Goal: Complete application form

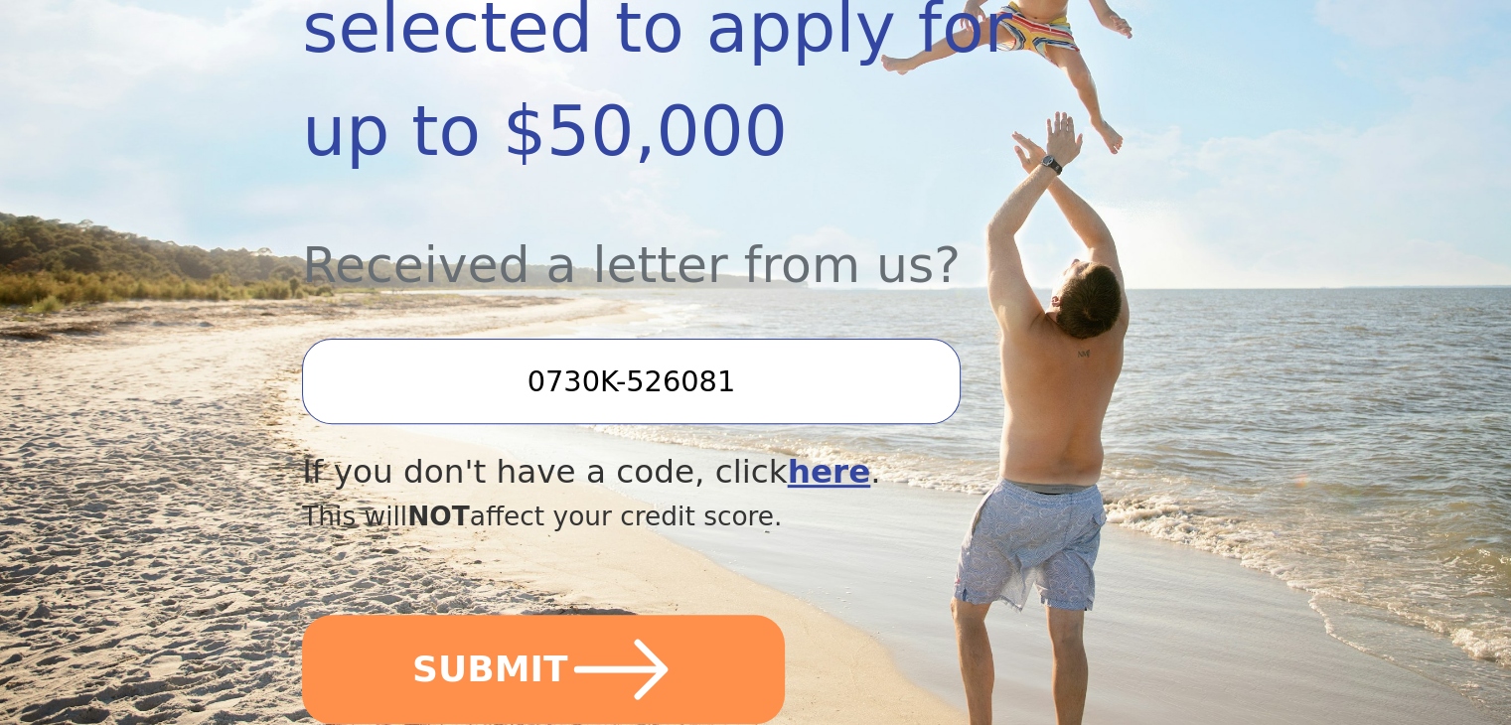
scroll to position [556, 0]
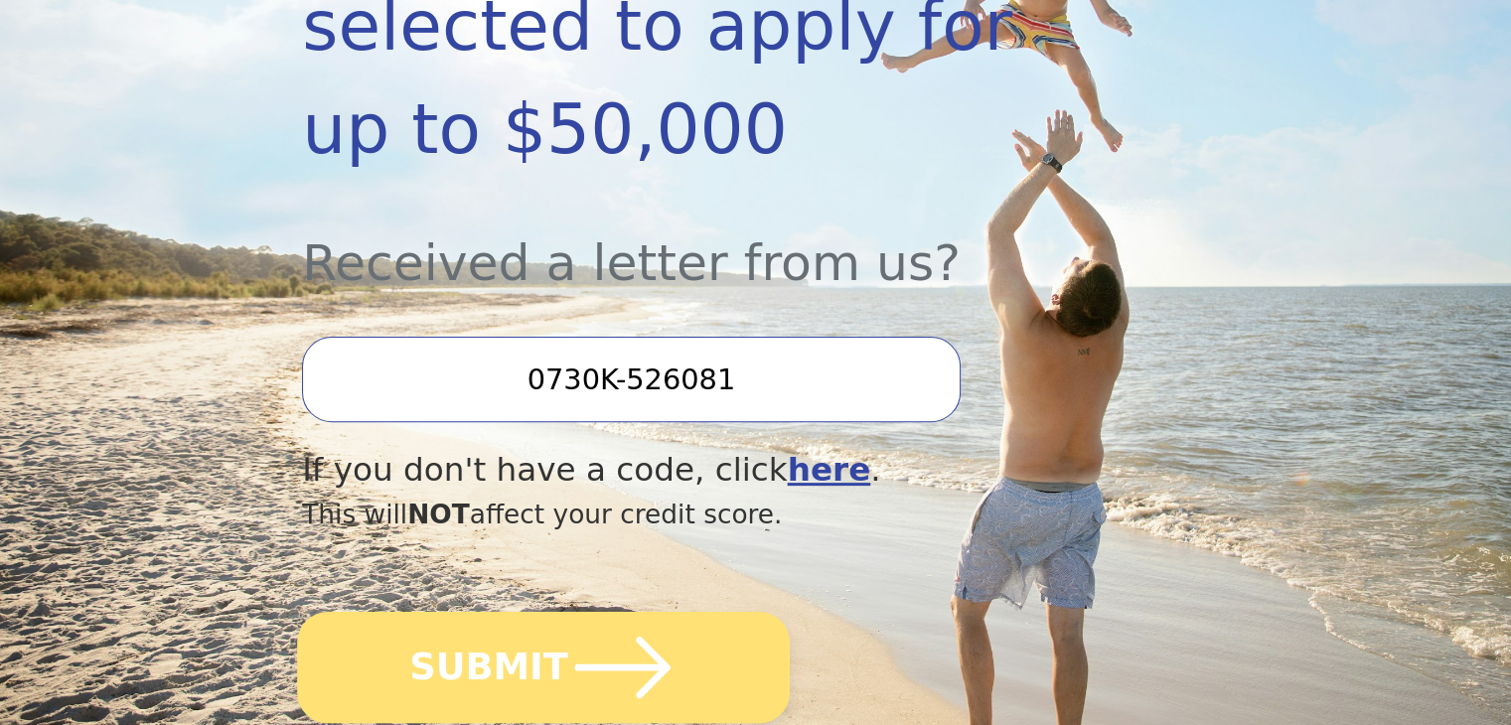
click at [710, 612] on button "SUBMIT" at bounding box center [543, 667] width 493 height 111
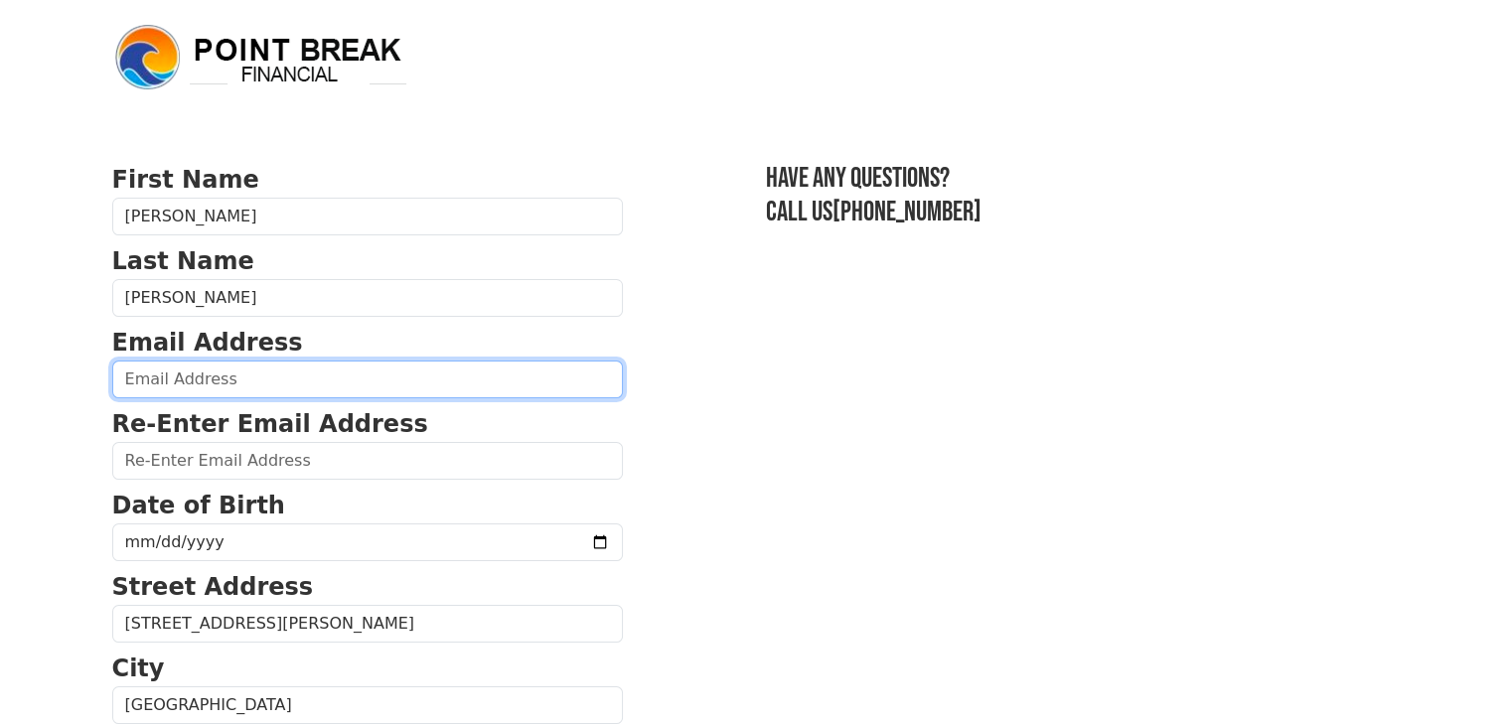
click at [187, 379] on input "email" at bounding box center [367, 380] width 511 height 38
type input "cosmetology1180@gmail.com"
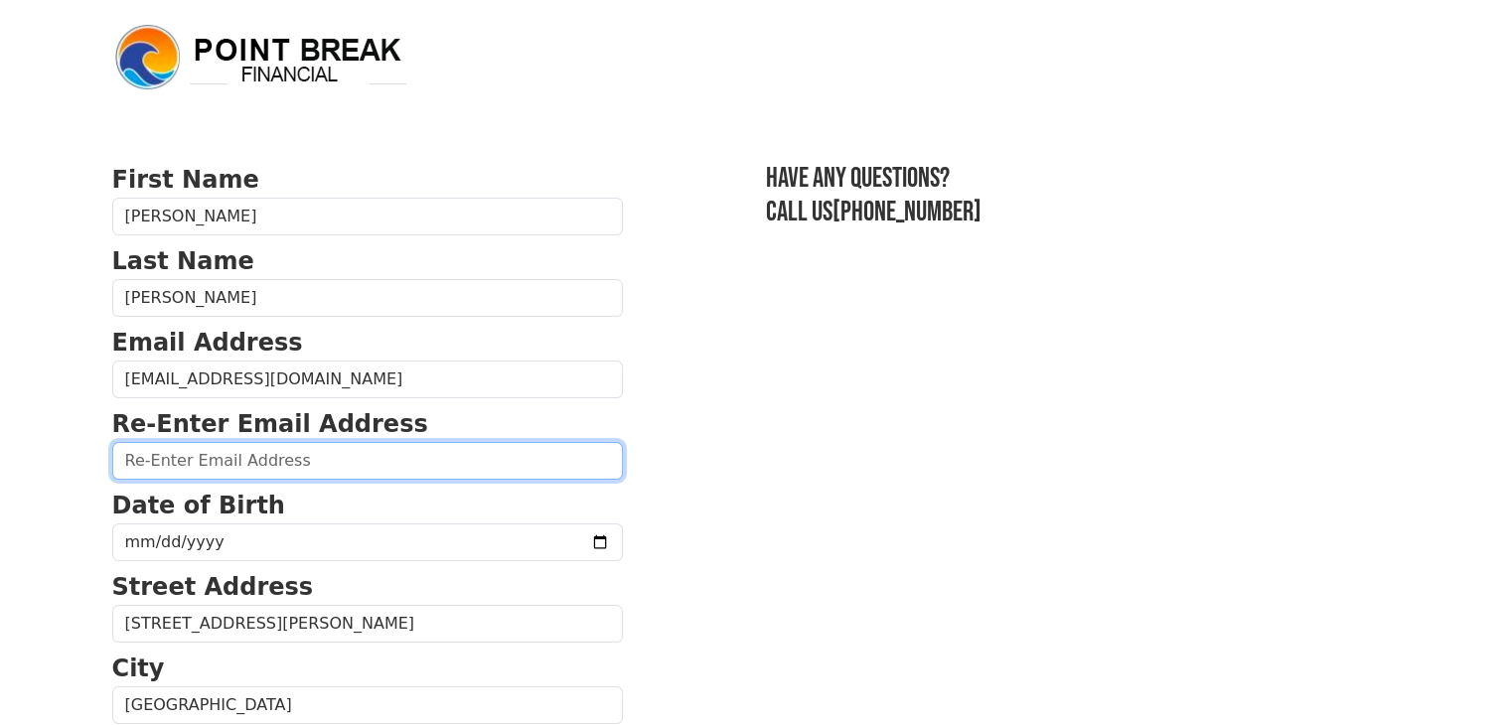
type input "cosmetology1180@gmail.com"
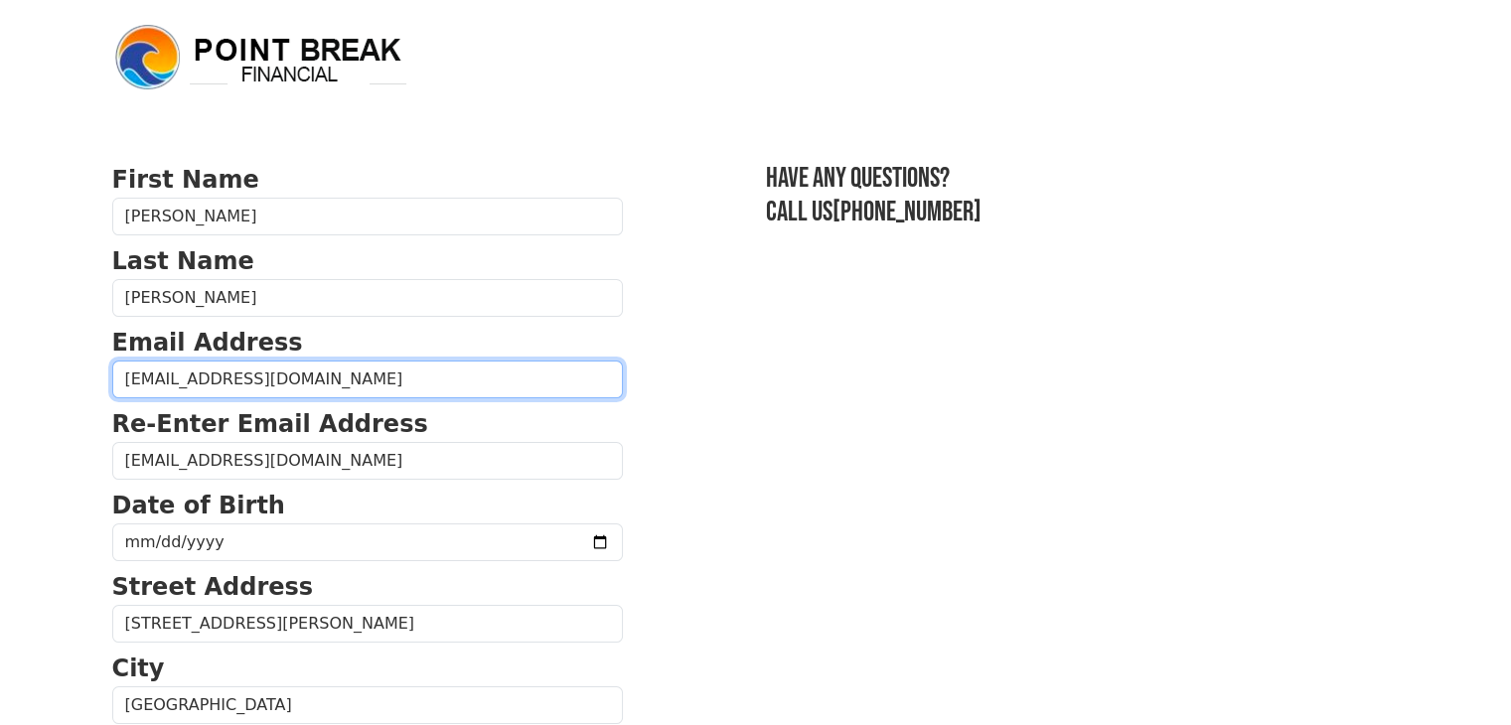
type input "(914) 316-4916"
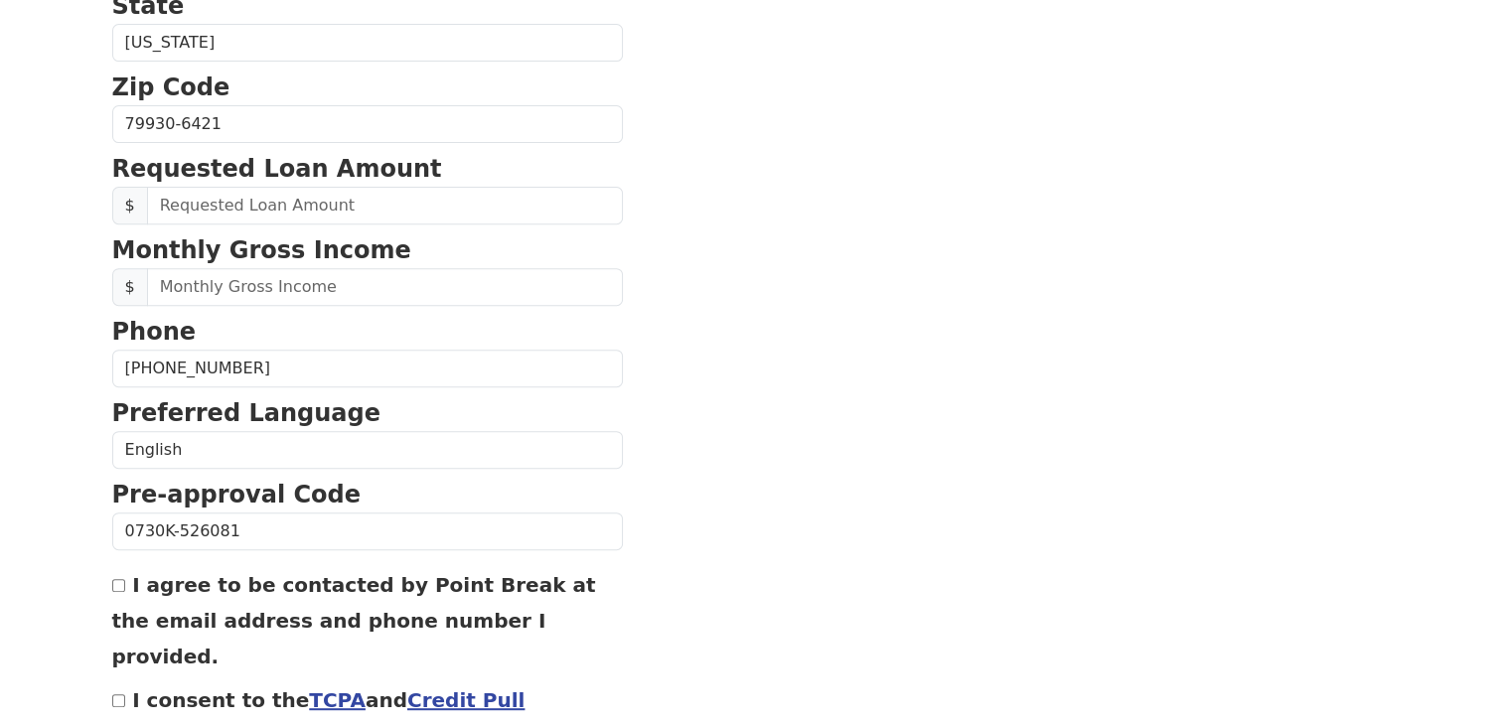
scroll to position [745, 0]
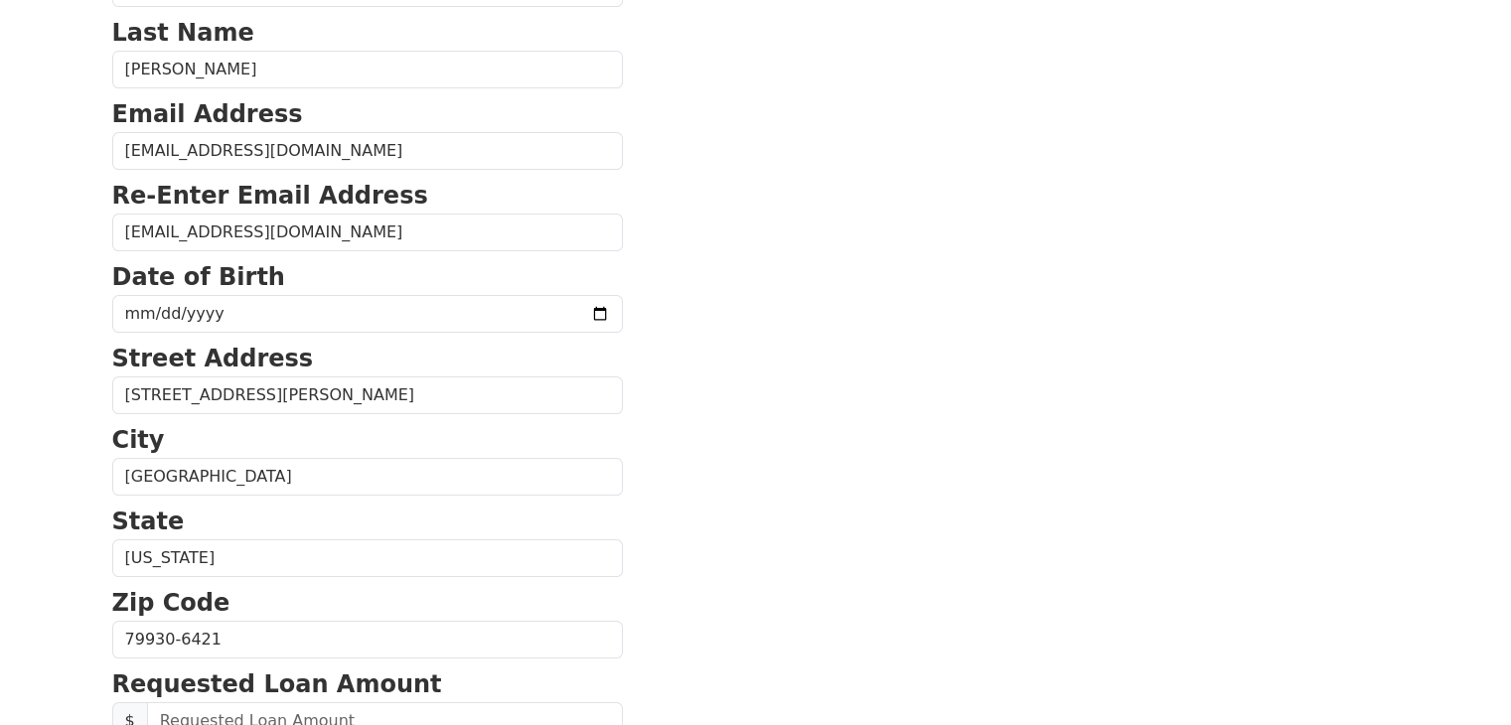
scroll to position [189, 0]
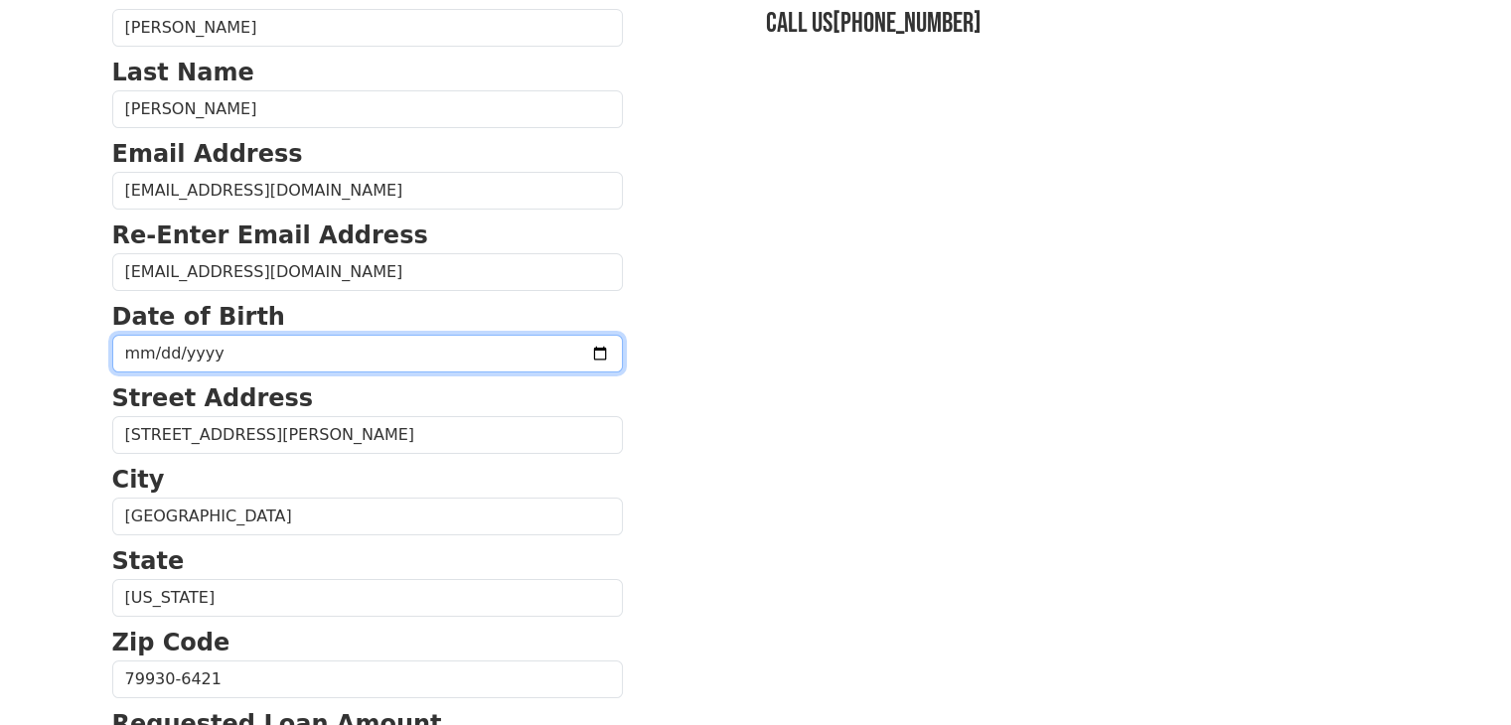
click at [243, 351] on input "date" at bounding box center [367, 354] width 511 height 38
type input "1996-05-10"
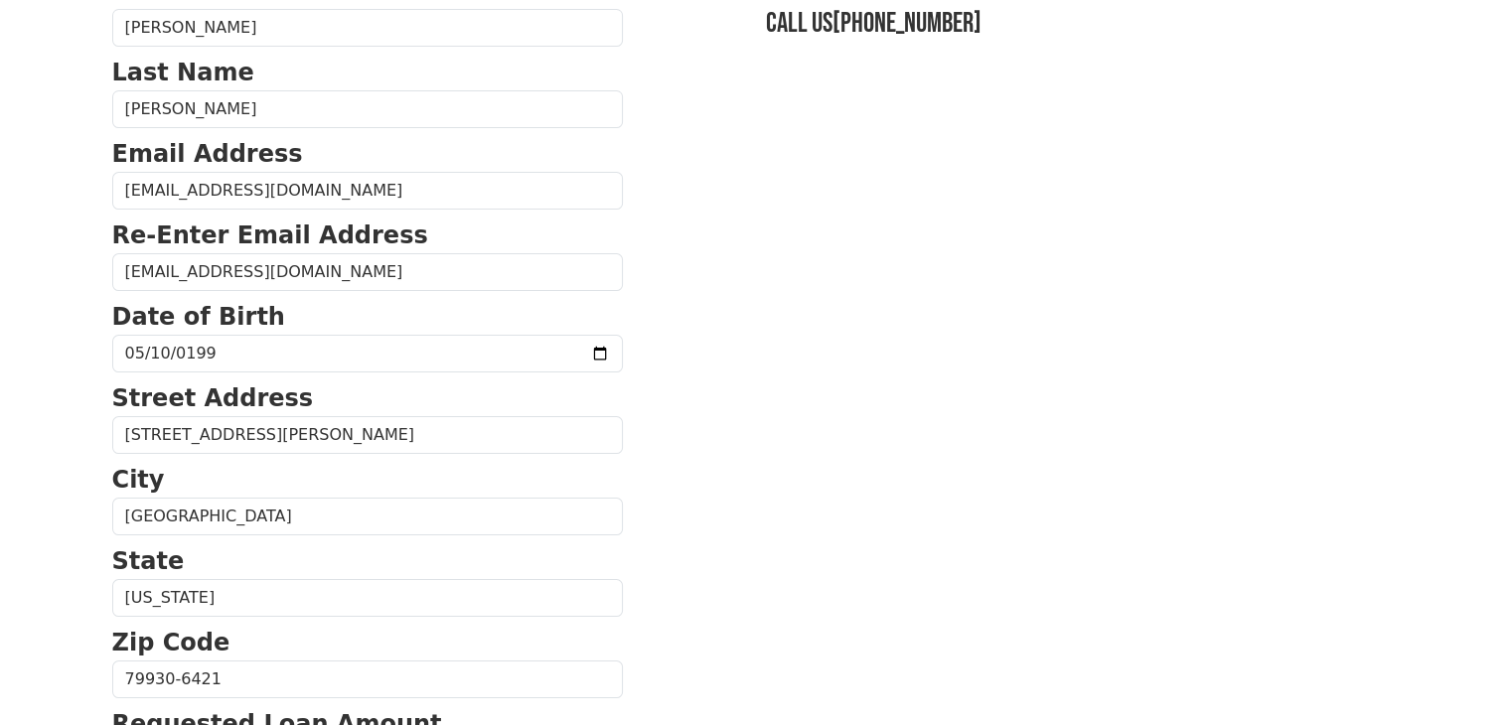
click at [829, 541] on section "First Name Eunice Last Name Torres Email Address cosmetology1180@gmail.com Re-E…" at bounding box center [755, 681] width 1287 height 1416
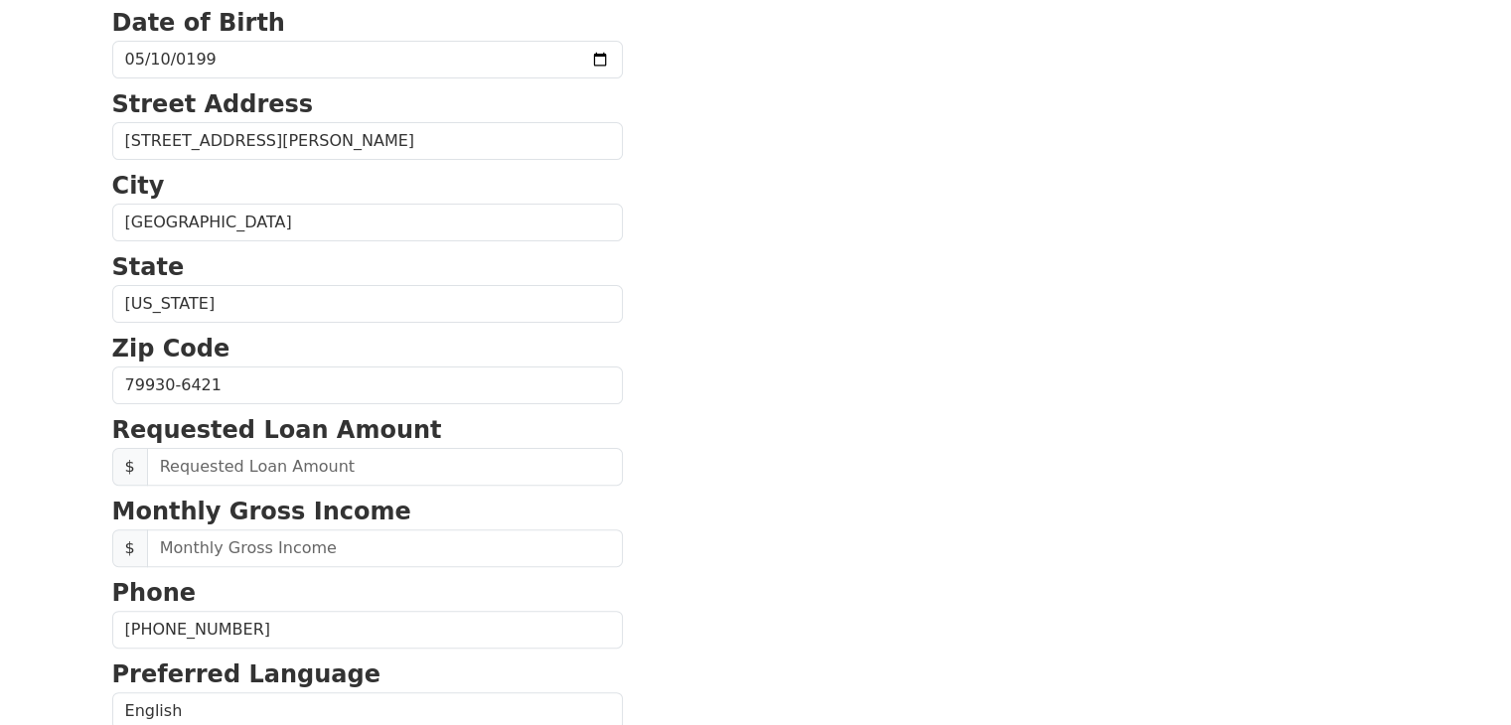
scroll to position [546, 0]
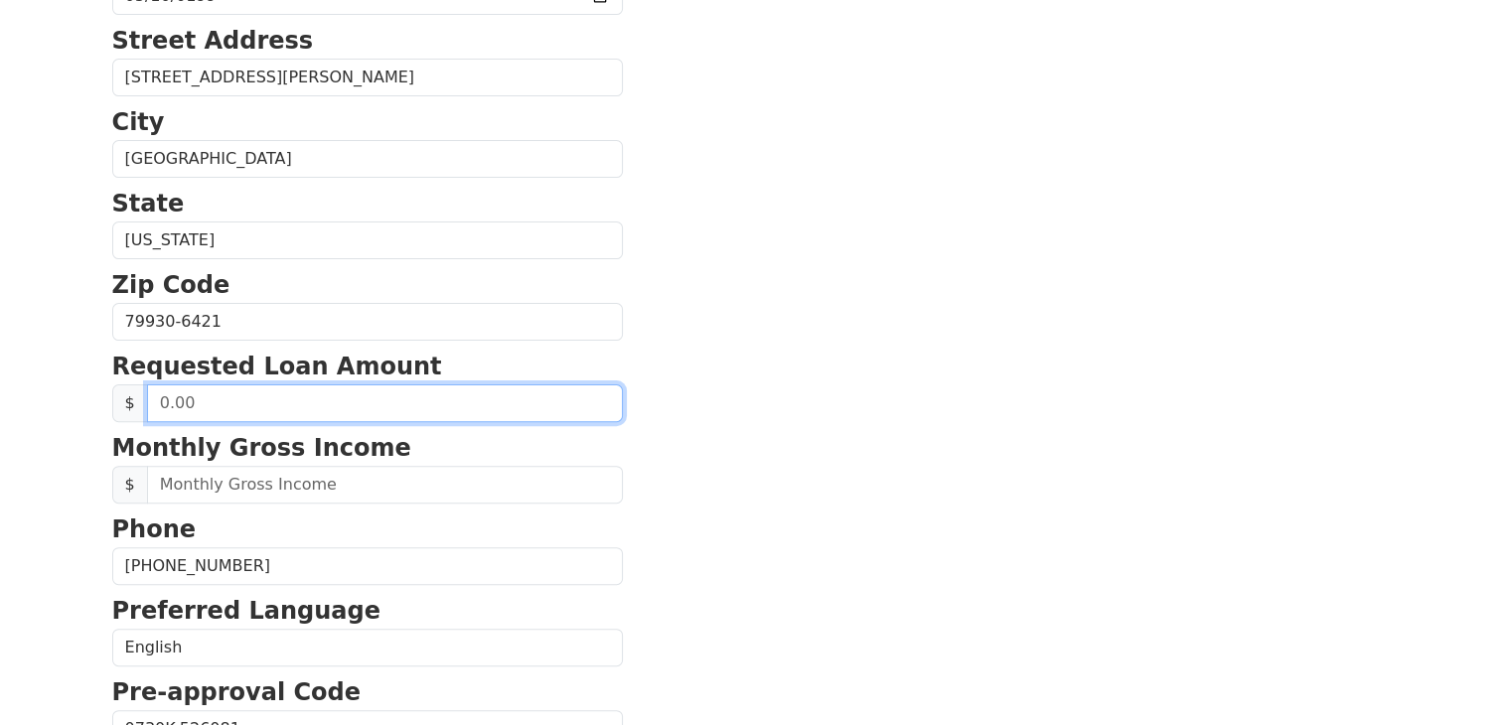
click at [270, 405] on input "text" at bounding box center [385, 403] width 476 height 38
type input "20,000.00"
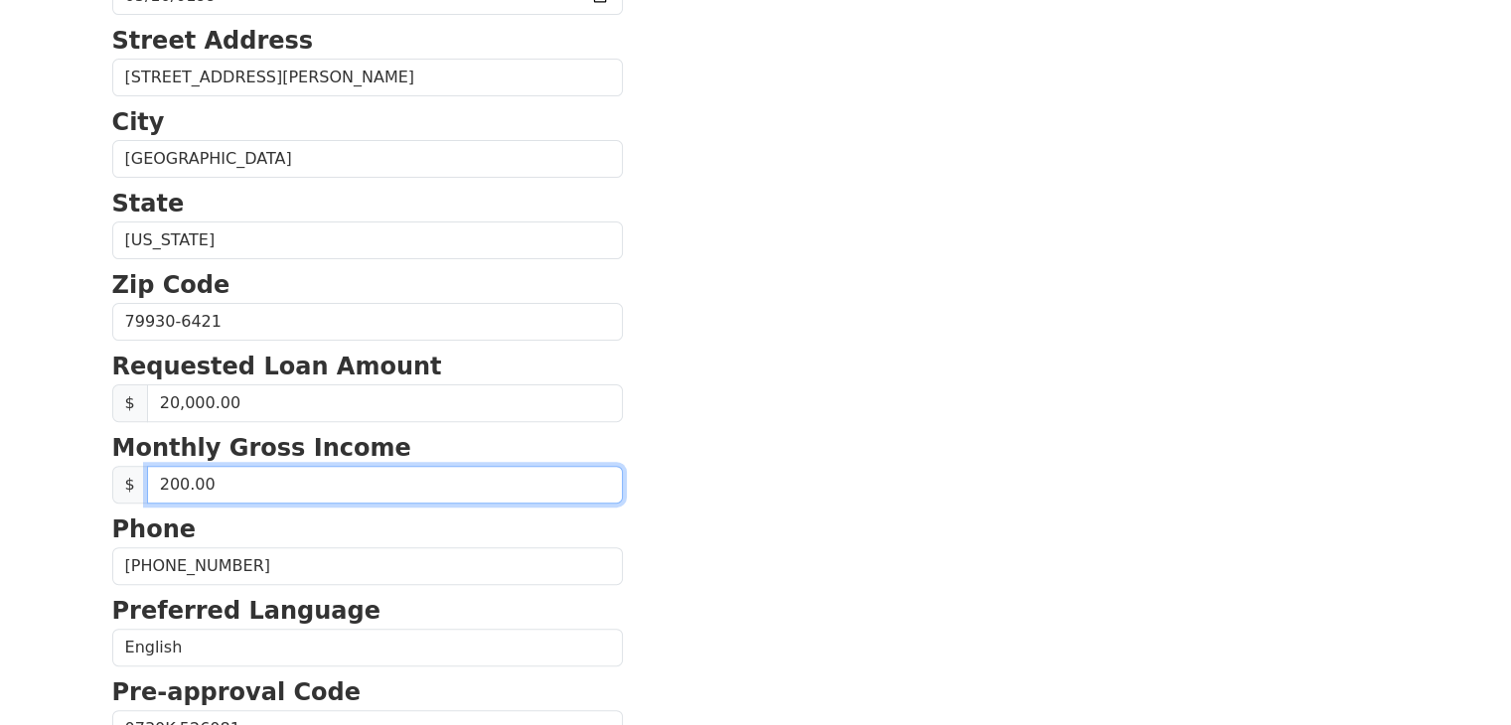
type input "2,000.00"
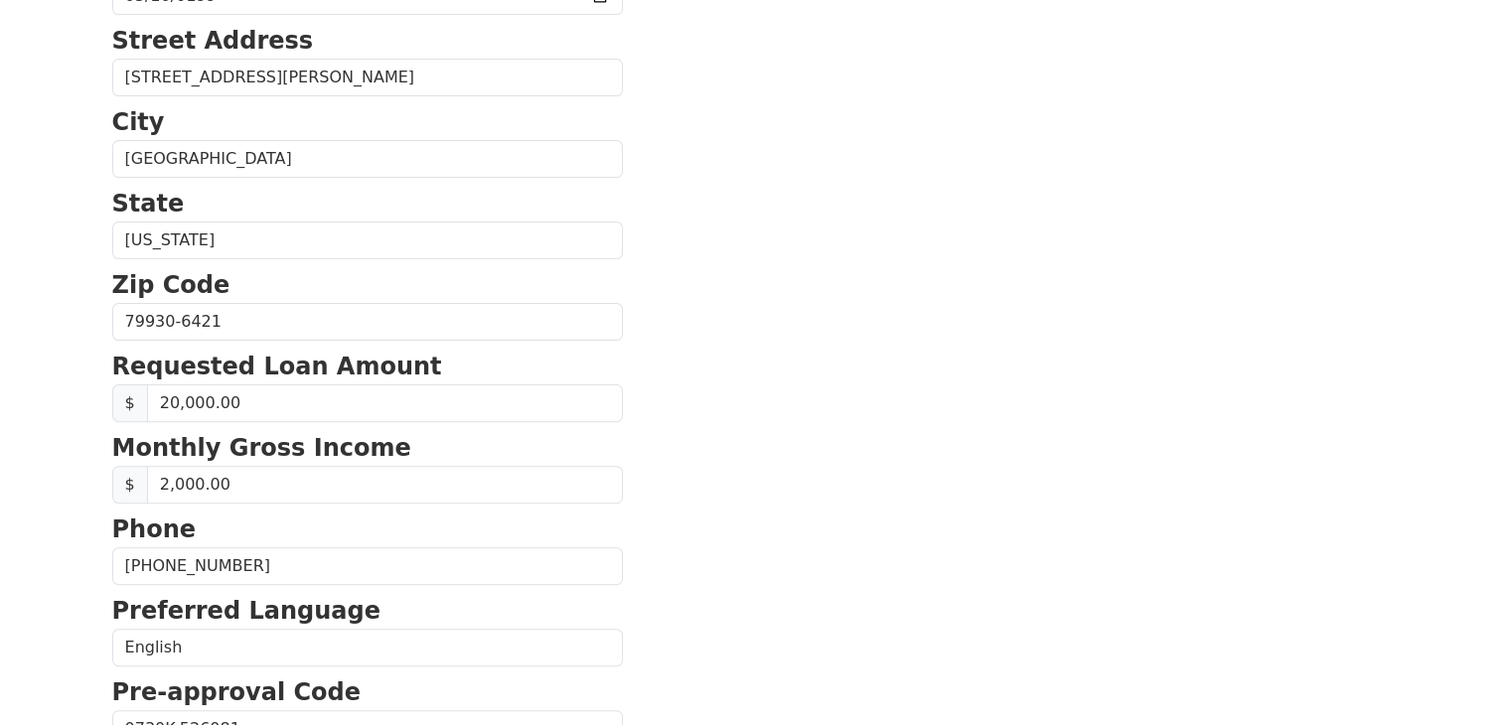
click at [690, 480] on section "First Name Eunice Last Name Torres Email Address cosmetology1180@gmail.com Re-E…" at bounding box center [755, 324] width 1287 height 1416
click at [695, 466] on section "First Name Eunice Last Name Torres Email Address cosmetology1180@gmail.com Re-E…" at bounding box center [755, 324] width 1287 height 1416
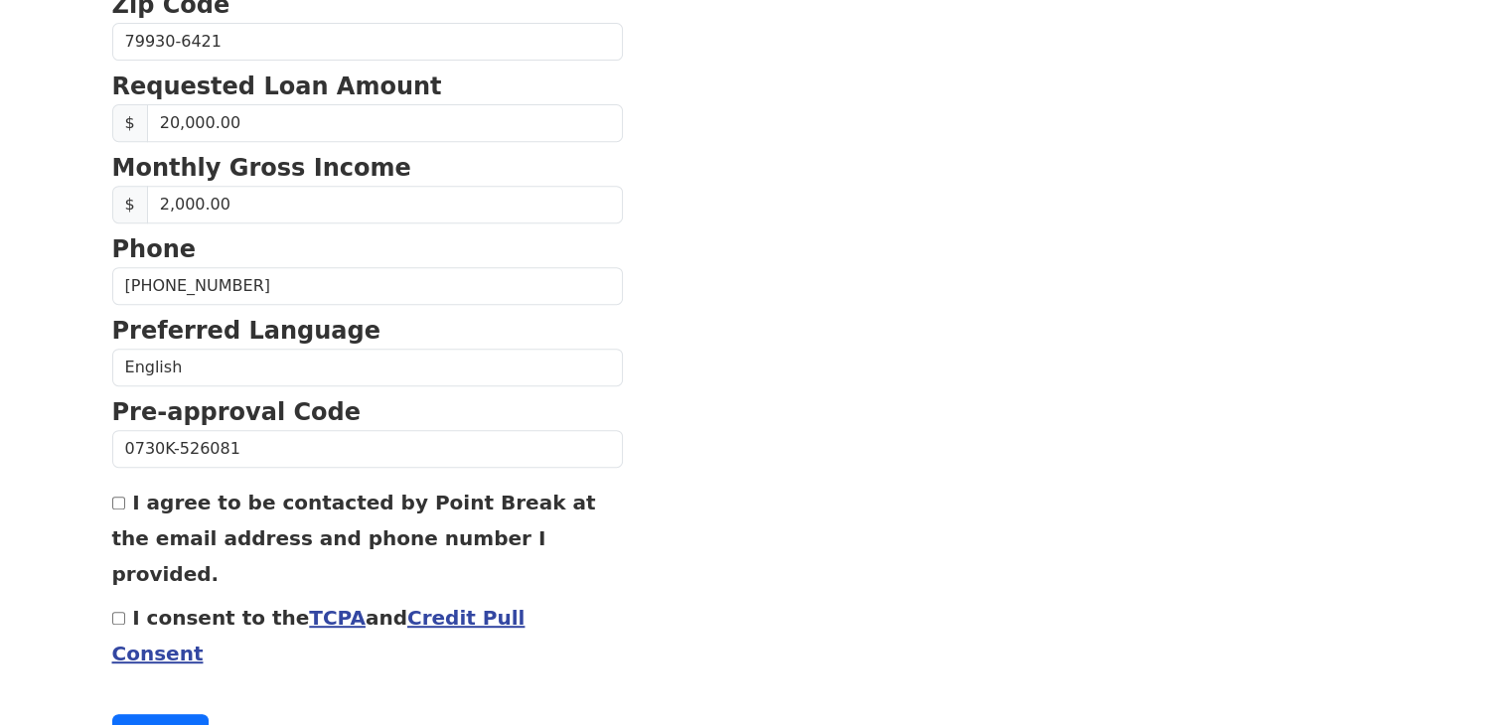
scroll to position [850, 0]
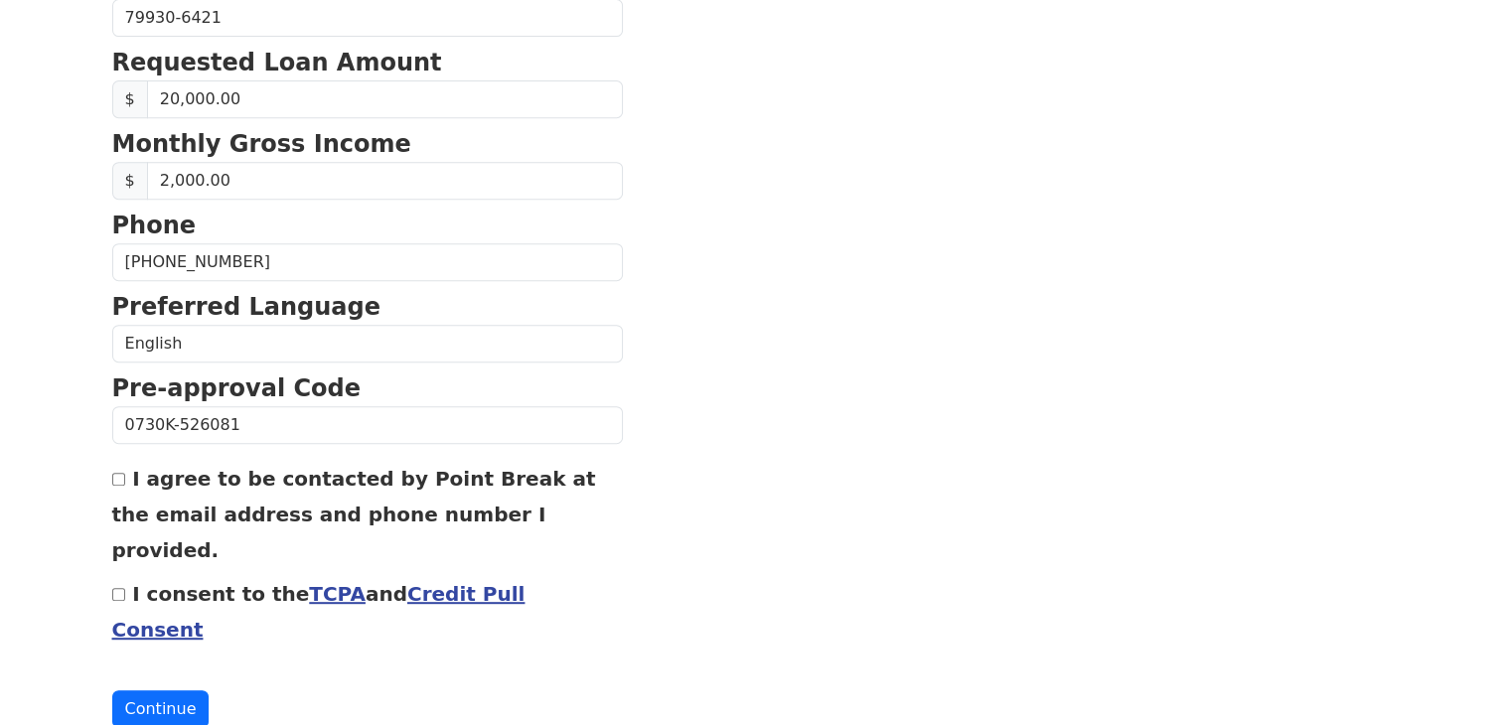
click at [404, 476] on label "I agree to be contacted by Point Break at the email address and phone number I …" at bounding box center [354, 514] width 484 height 95
click at [125, 476] on input "I agree to be contacted by Point Break at the email address and phone number I …" at bounding box center [118, 479] width 13 height 13
checkbox input "true"
click at [176, 582] on label "I consent to the TCPA and Credit Pull Consent" at bounding box center [318, 612] width 413 height 60
click at [125, 588] on input "I consent to the TCPA and Credit Pull Consent" at bounding box center [118, 594] width 13 height 13
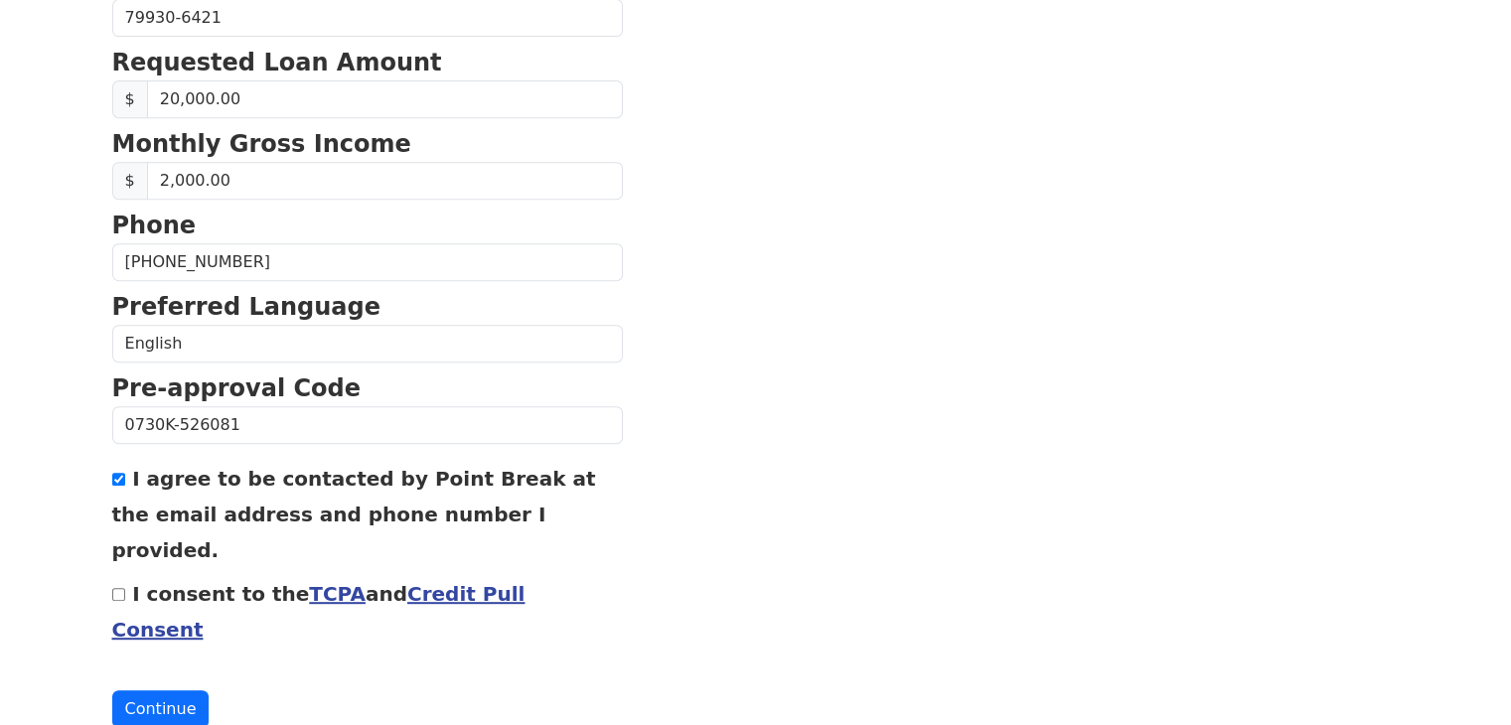
checkbox input "true"
click at [172, 690] on button "Continue" at bounding box center [160, 709] width 97 height 38
